Goal: Find specific page/section: Find specific page/section

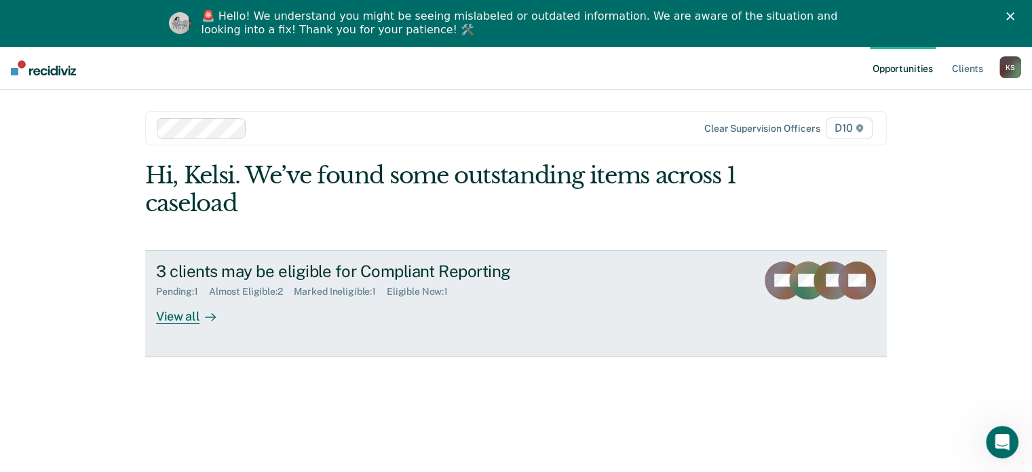
click at [182, 311] on div "View all" at bounding box center [194, 310] width 76 height 26
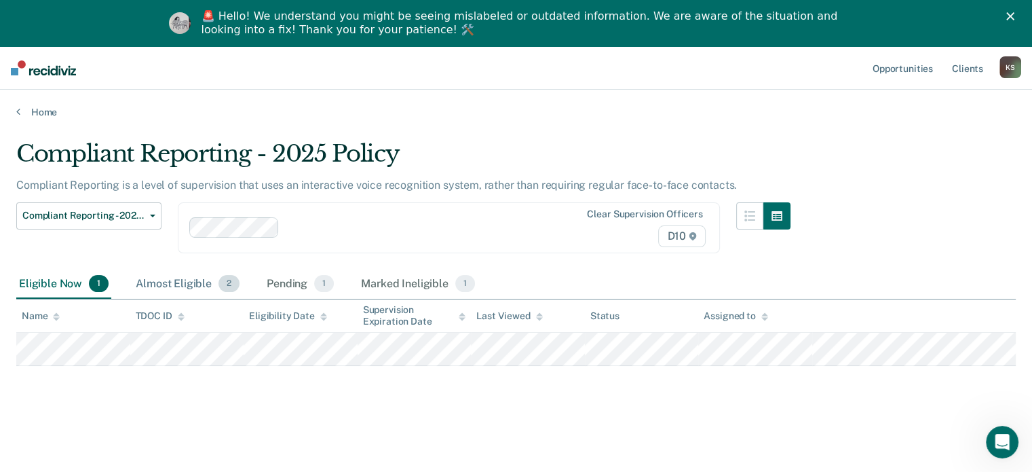
click at [178, 286] on div "Almost Eligible 2" at bounding box center [187, 284] width 109 height 30
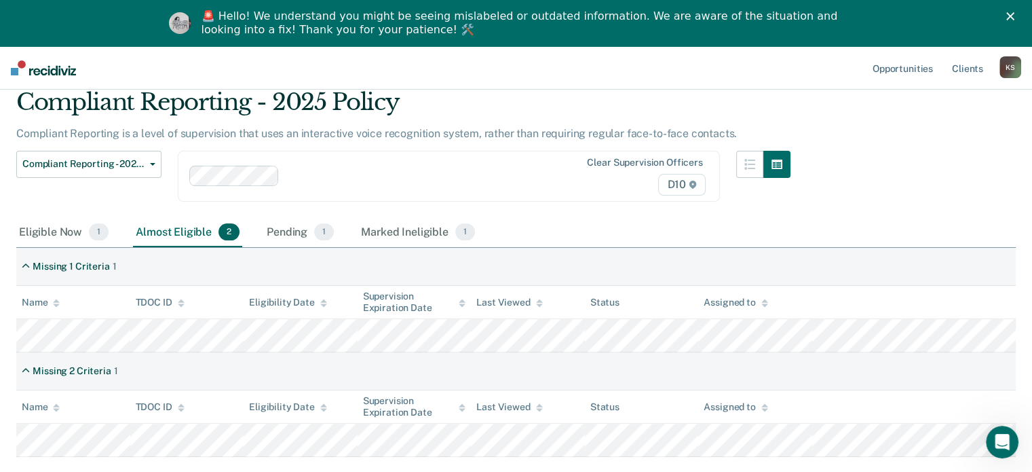
scroll to position [133, 0]
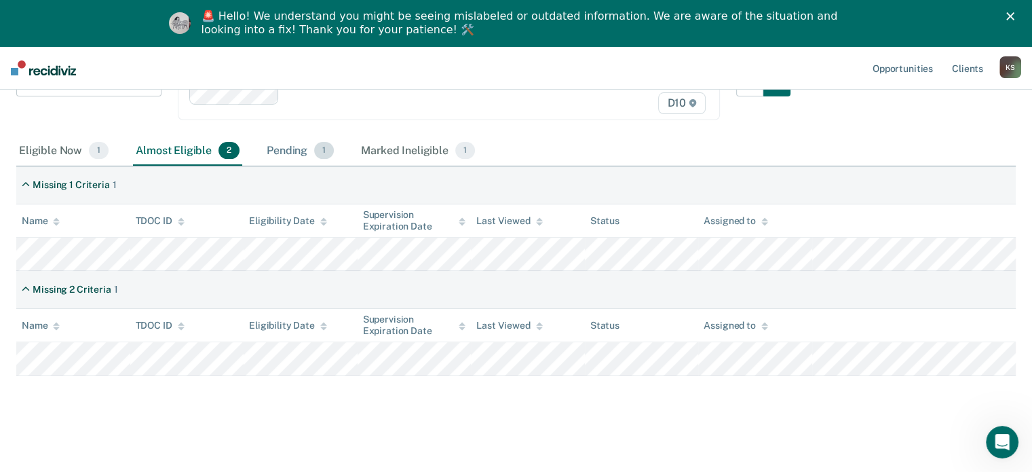
click at [269, 146] on div "Pending 1" at bounding box center [300, 151] width 73 height 30
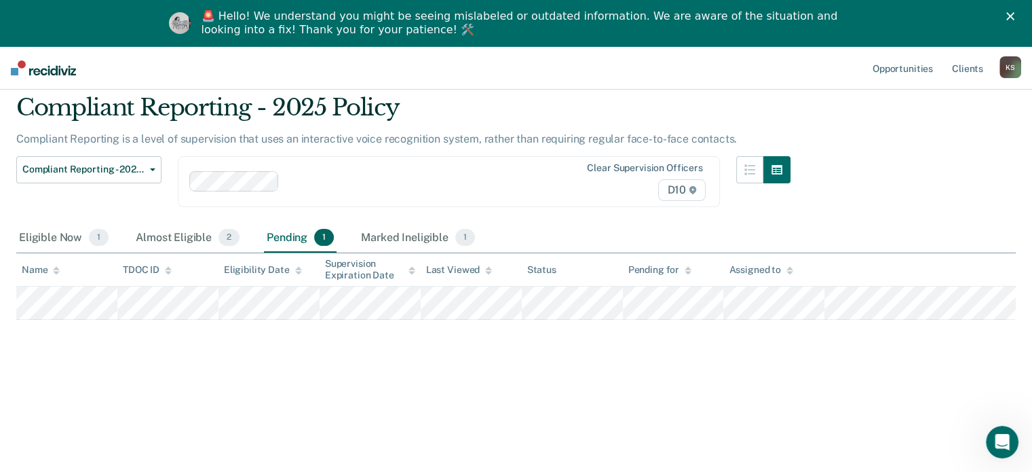
scroll to position [46, 0]
click at [390, 231] on div "Marked Ineligible 1" at bounding box center [417, 238] width 119 height 30
click at [57, 236] on div "Eligible Now 1" at bounding box center [63, 238] width 95 height 30
